Goal: Task Accomplishment & Management: Complete application form

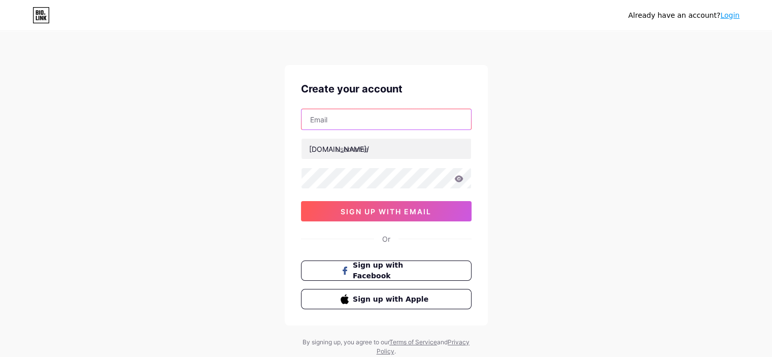
click at [347, 121] on input "text" at bounding box center [385, 119] width 169 height 20
type input "[EMAIL_ADDRESS][DOMAIN_NAME]"
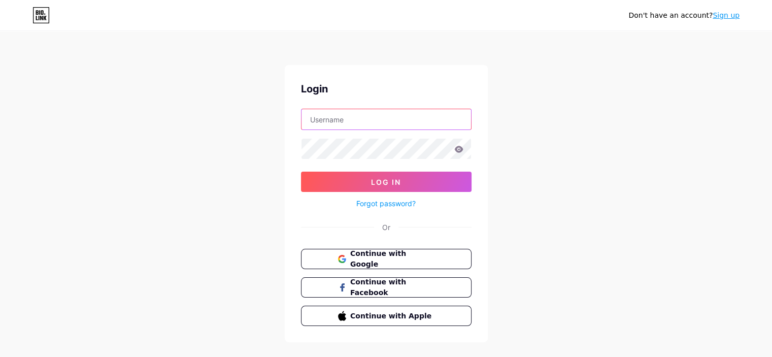
click at [340, 120] on input "text" at bounding box center [385, 119] width 169 height 20
type input "[EMAIL_ADDRESS][DOMAIN_NAME]"
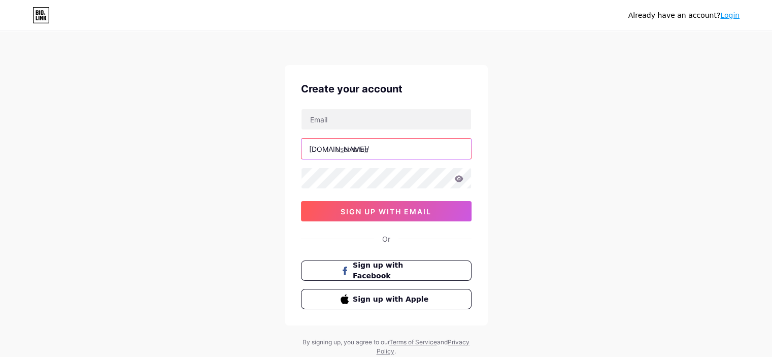
click at [369, 150] on input "text" at bounding box center [385, 149] width 169 height 20
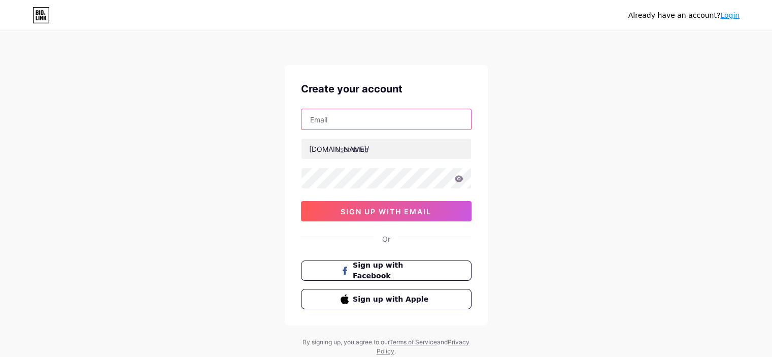
click at [366, 122] on input "text" at bounding box center [385, 119] width 169 height 20
type input "[EMAIL_ADDRESS][DOMAIN_NAME]"
drag, startPoint x: 263, startPoint y: 184, endPoint x: 268, endPoint y: 182, distance: 5.3
click at [263, 184] on div "Already have an account? Login Create your account nguyenvancuong95pm@gmail.com…" at bounding box center [386, 194] width 772 height 388
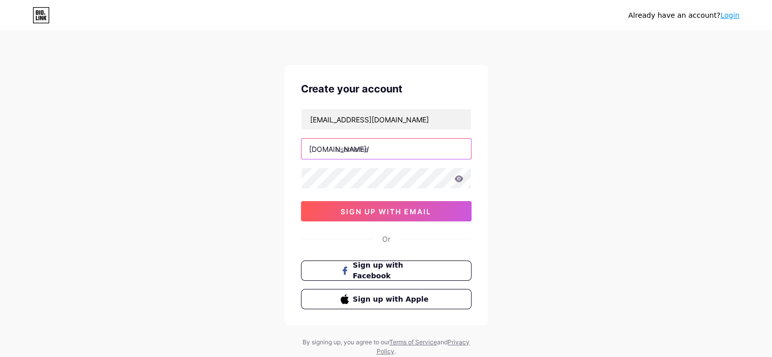
click at [365, 151] on input "text" at bounding box center [385, 149] width 169 height 20
type input "cuongnguyen2002"
click at [223, 211] on div "Already have an account? Login Create your account nguyenvancuong95pm@gmail.com…" at bounding box center [386, 194] width 772 height 388
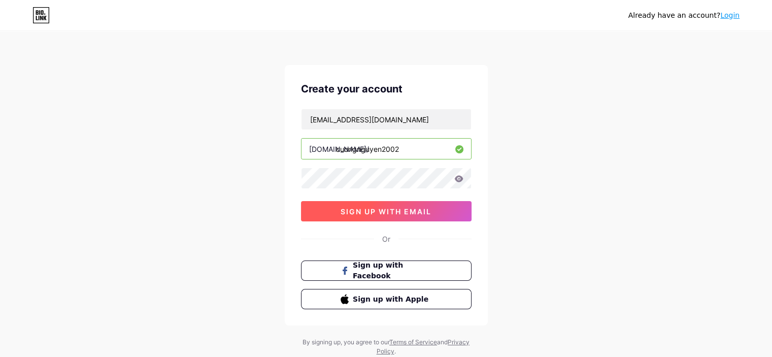
click at [399, 207] on span "sign up with email" at bounding box center [385, 211] width 91 height 9
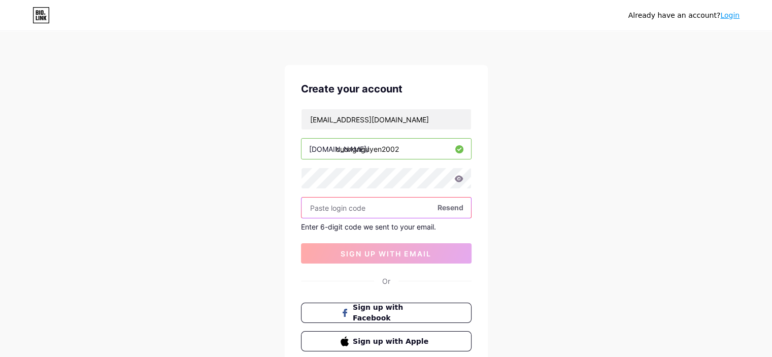
click at [378, 206] on input "text" at bounding box center [385, 207] width 169 height 20
click at [227, 213] on div "Already have an account? Login Create your account nguyenvancuong95pm@gmail.com…" at bounding box center [386, 215] width 772 height 430
drag, startPoint x: 360, startPoint y: 229, endPoint x: 333, endPoint y: 229, distance: 27.4
click at [333, 229] on div "Enter 6-digit code we sent to your email." at bounding box center [386, 226] width 170 height 9
click at [343, 209] on input "text" at bounding box center [385, 207] width 169 height 20
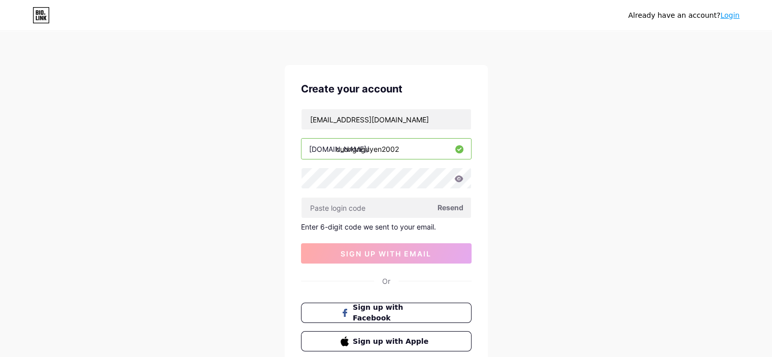
click at [452, 206] on span "Resend" at bounding box center [450, 207] width 26 height 11
drag, startPoint x: 402, startPoint y: 229, endPoint x: 292, endPoint y: 230, distance: 109.6
click at [292, 230] on div "Create your account nguyenvancuong95pm@gmail.com bio.link/ cuongnguyen2002 Rese…" at bounding box center [386, 216] width 203 height 302
click at [595, 242] on div "Already have an account? Login Create your account nguyenvancuong95pm@gmail.com…" at bounding box center [386, 215] width 772 height 430
drag, startPoint x: 413, startPoint y: 227, endPoint x: 334, endPoint y: 229, distance: 79.2
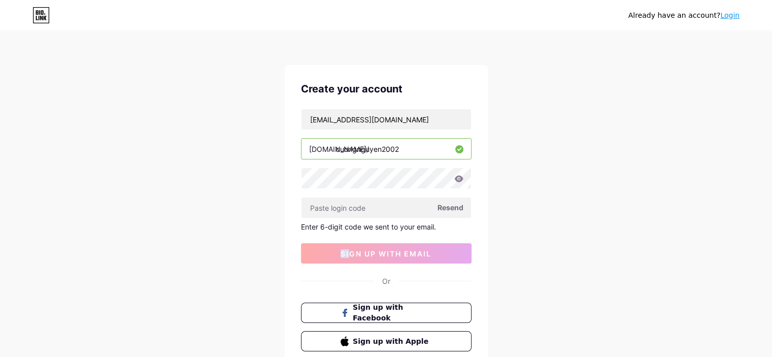
click at [347, 231] on div "nguyenvancuong95pm@gmail.com bio.link/ cuongnguyen2002 Resend Enter 6-digit cod…" at bounding box center [386, 186] width 170 height 155
click at [398, 211] on input "text" at bounding box center [385, 207] width 169 height 20
click at [452, 206] on span "Resend" at bounding box center [450, 207] width 26 height 11
drag, startPoint x: 429, startPoint y: 118, endPoint x: 275, endPoint y: 123, distance: 153.3
click at [280, 123] on div "Already have an account? Login Create your account nguyenvancuong95pm@gmail.com…" at bounding box center [386, 215] width 772 height 430
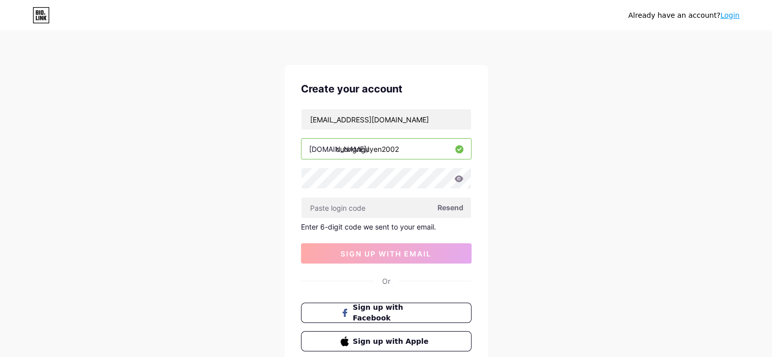
click at [219, 130] on div "Already have an account? Login Create your account nguyenvancuong95pm@gmail.com…" at bounding box center [386, 215] width 772 height 430
drag, startPoint x: 403, startPoint y: 150, endPoint x: 225, endPoint y: 158, distance: 177.8
click at [239, 156] on div "Already have an account? Login Create your account nguyenvancuong95pm@gmail.com…" at bounding box center [386, 215] width 772 height 430
click at [225, 158] on div "Already have an account? Login Create your account nguyenvancuong95pm@gmail.com…" at bounding box center [386, 215] width 772 height 430
click at [225, 161] on div "Already have an account? Login Create your account nguyenvancuong95pm@gmail.com…" at bounding box center [386, 215] width 772 height 430
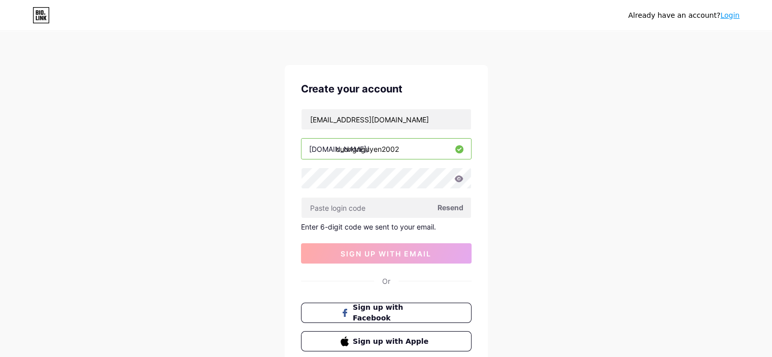
click at [451, 206] on span "Resend" at bounding box center [450, 207] width 26 height 11
